Goal: Check status: Check status

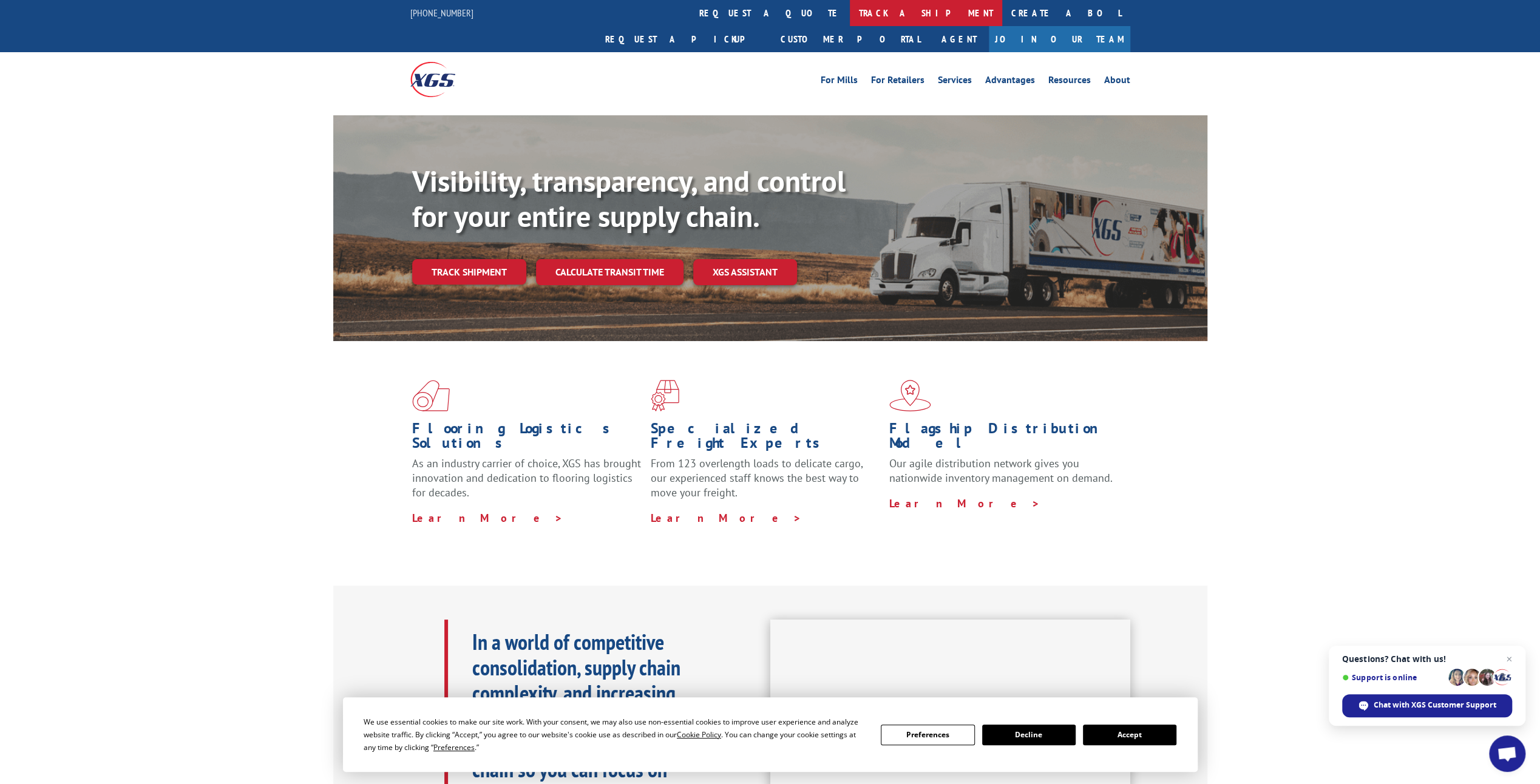
click at [850, 12] on link "track a shipment" at bounding box center [926, 13] width 152 height 26
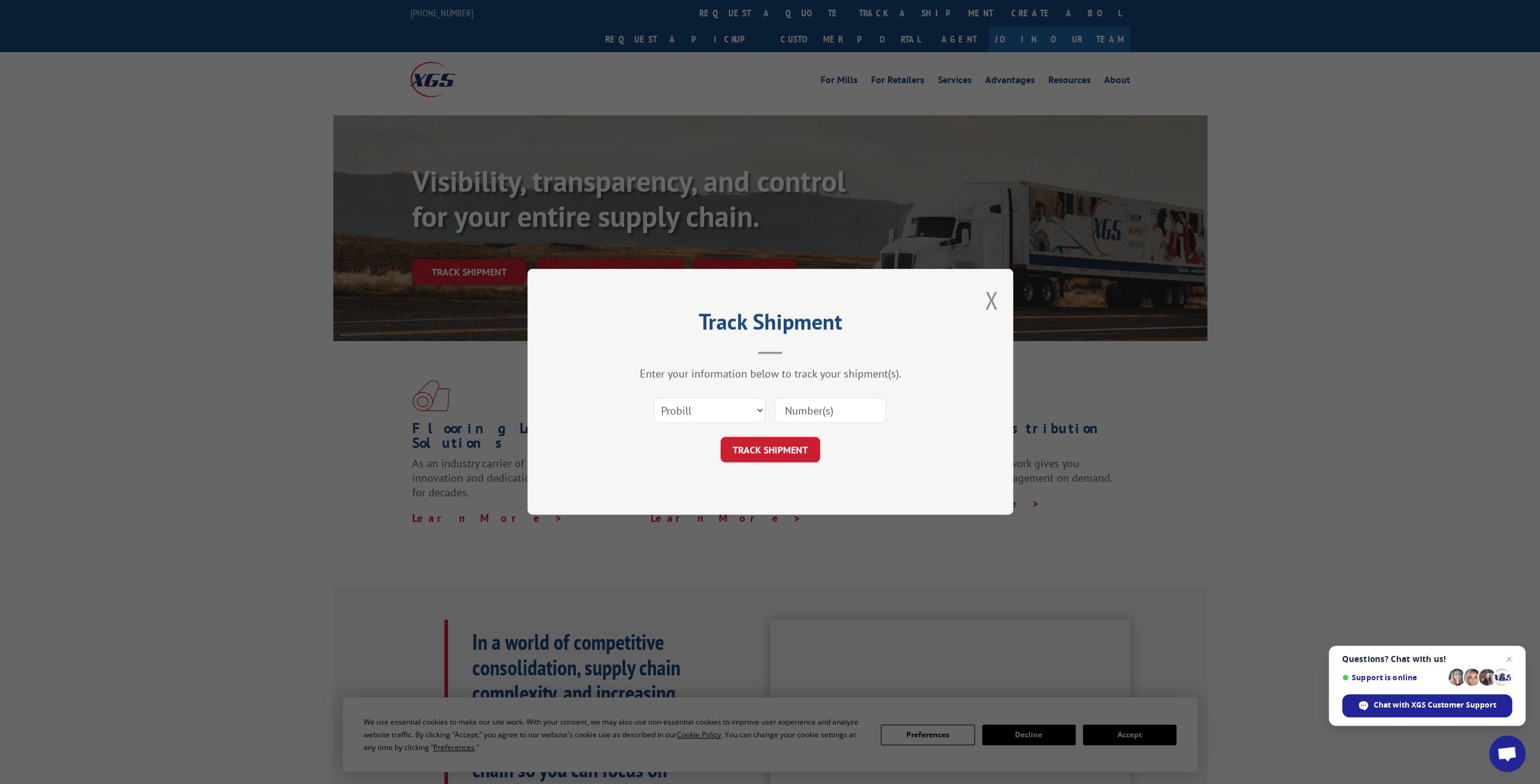
click at [796, 410] on input at bounding box center [830, 411] width 112 height 25
type input "15384187"
click at [757, 446] on button "TRACK SHIPMENT" at bounding box center [770, 450] width 100 height 25
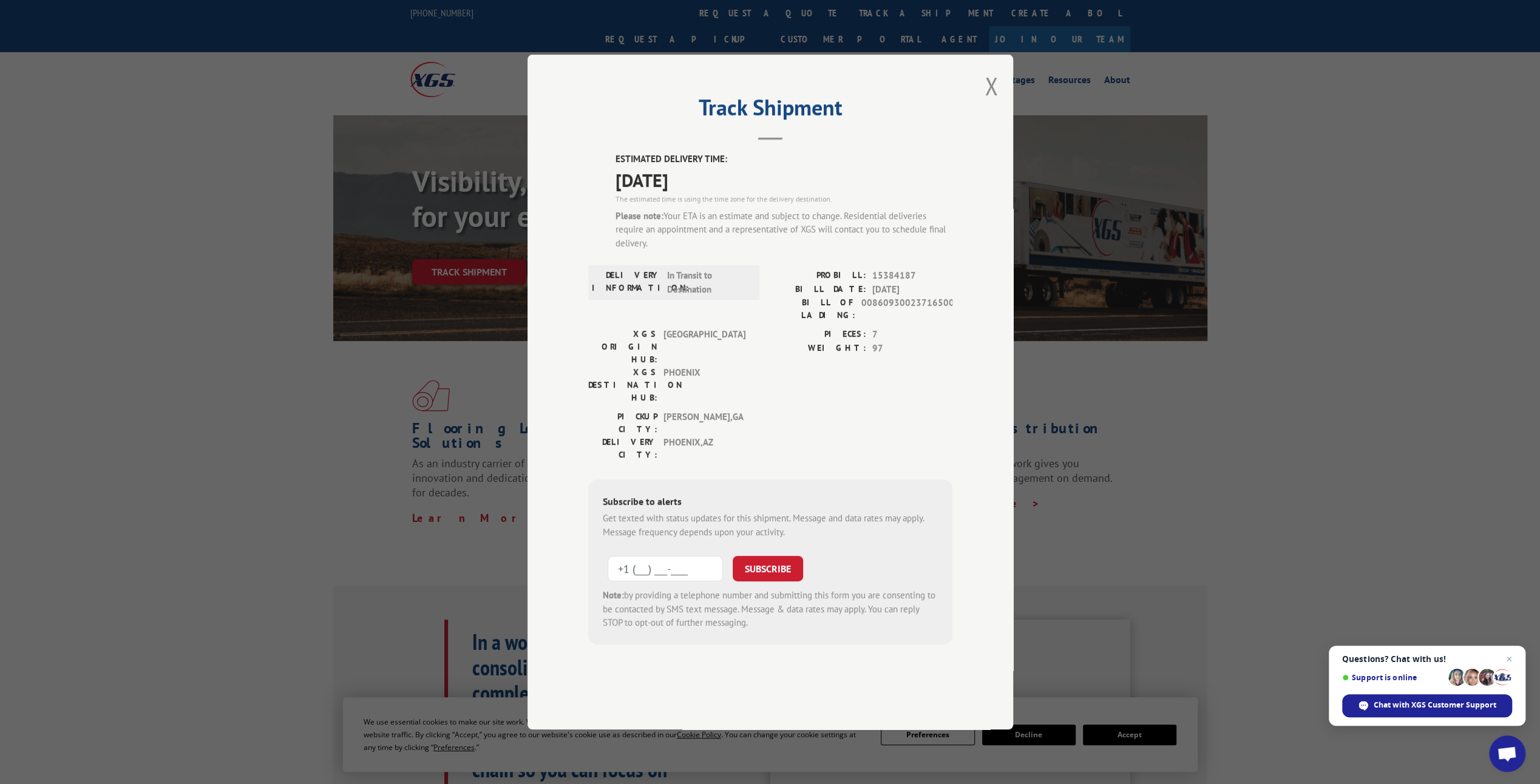
click at [633, 556] on input "+1 (___) ___-____" at bounding box center [665, 569] width 115 height 25
type input "[PHONE_NUMBER]"
click at [771, 556] on button "SUBSCRIBE" at bounding box center [767, 569] width 70 height 25
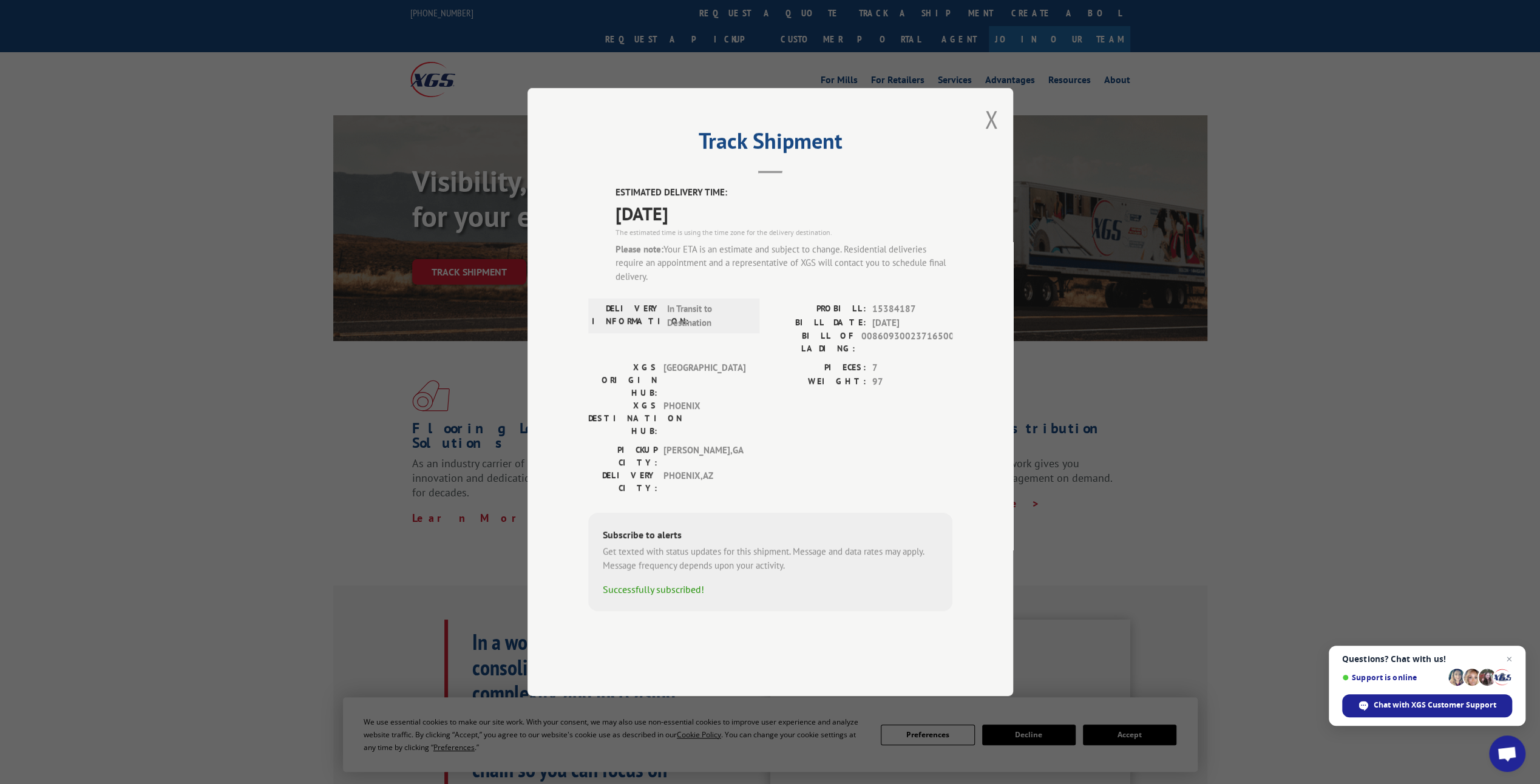
click at [991, 135] on button "Close modal" at bounding box center [991, 119] width 13 height 32
